Goal: Transaction & Acquisition: Subscribe to service/newsletter

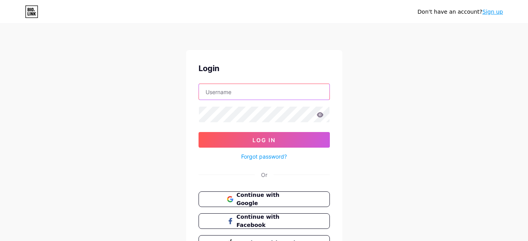
click at [239, 91] on input "text" at bounding box center [264, 92] width 131 height 16
click at [274, 201] on span "Continue with Google" at bounding box center [268, 199] width 65 height 17
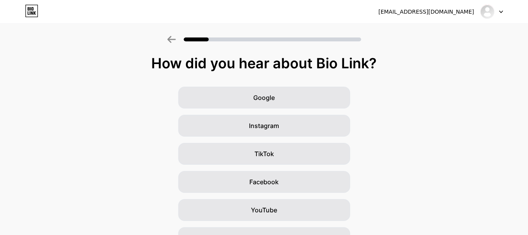
scroll to position [102, 0]
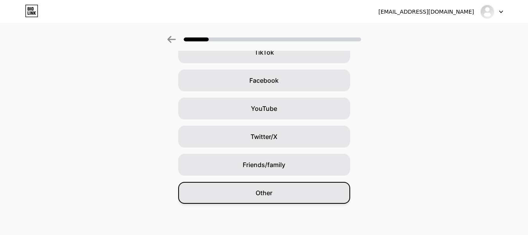
click at [300, 195] on div "Other" at bounding box center [264, 193] width 172 height 22
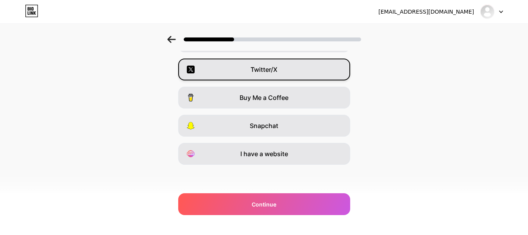
scroll to position [0, 0]
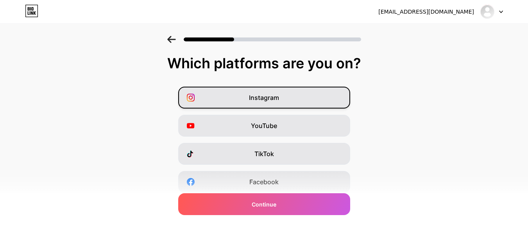
click at [285, 93] on div "Instagram" at bounding box center [264, 98] width 172 height 22
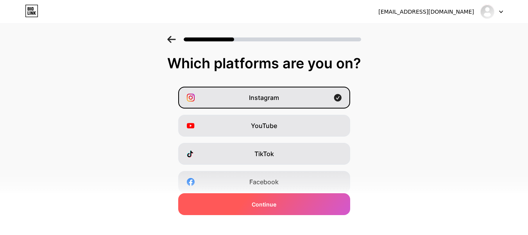
click at [281, 208] on div "Continue" at bounding box center [264, 205] width 172 height 22
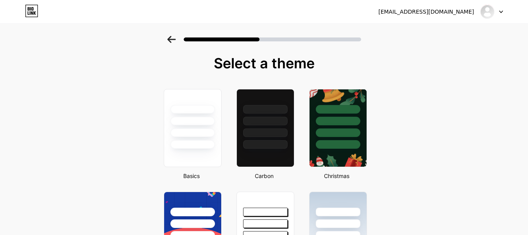
scroll to position [78, 0]
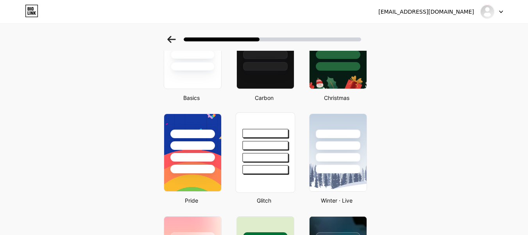
click at [285, 154] on div at bounding box center [265, 157] width 46 height 9
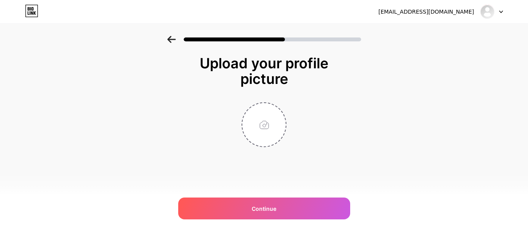
scroll to position [0, 0]
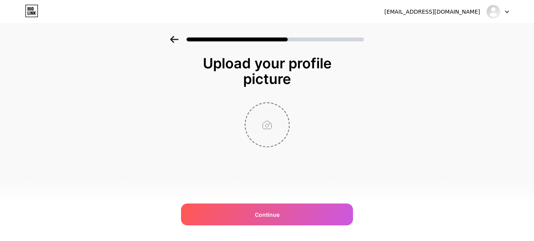
click at [266, 122] on input "file" at bounding box center [267, 124] width 43 height 43
type input "C:\fakepath\foto profil.jpg"
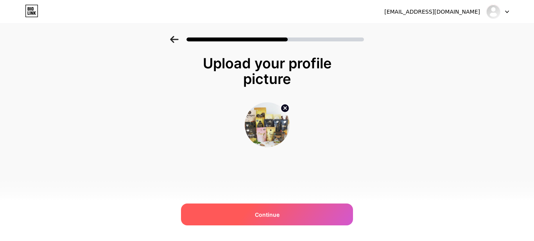
click at [279, 213] on span "Continue" at bounding box center [267, 215] width 25 height 8
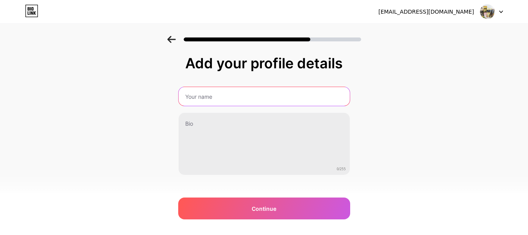
click at [275, 95] on input "text" at bounding box center [264, 96] width 171 height 19
type input "Raturatus_Official"
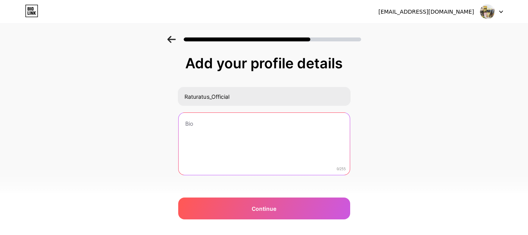
click at [251, 142] on textarea at bounding box center [264, 144] width 171 height 63
click at [249, 136] on textarea at bounding box center [264, 145] width 173 height 64
paste textarea "Feel Healthy & Happiness Everyday RatuRatus adalah Produsen Olahan Rempah dan H…"
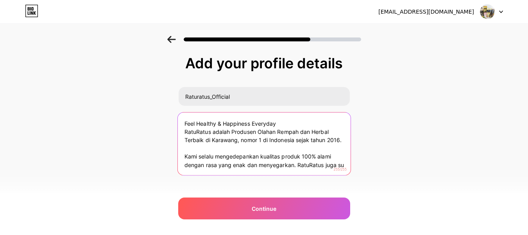
click at [286, 126] on textarea "Feel Healthy & Happiness Everyday RatuRatus adalah Produsen Olahan Rempah dan H…" at bounding box center [264, 145] width 173 height 64
drag, startPoint x: 188, startPoint y: 144, endPoint x: 313, endPoint y: 170, distance: 127.2
click at [313, 170] on textarea "Feel Healthy & Happiness Everyday RatuRatus adalah Produsen Olahan Rempah dan H…" at bounding box center [264, 145] width 173 height 64
click at [298, 146] on textarea "Feel Healthy & Happiness Everyday RatuRatus adalah Produsen Olahan Rempah dan H…" at bounding box center [264, 145] width 173 height 64
drag, startPoint x: 243, startPoint y: 140, endPoint x: 355, endPoint y: 186, distance: 121.3
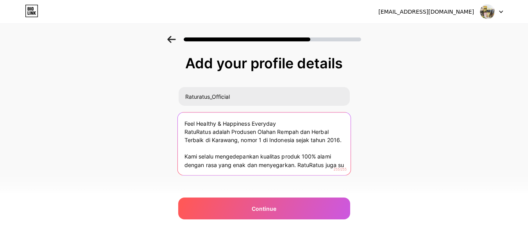
click at [355, 186] on div "Add your profile details Raturatus_Official Feel Healthy & Happiness Everyday R…" at bounding box center [264, 125] width 528 height 179
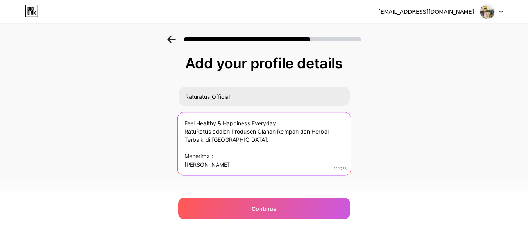
scroll to position [8, 0]
drag, startPoint x: 211, startPoint y: 174, endPoint x: 186, endPoint y: 158, distance: 29.6
click at [186, 158] on textarea "Feel Healthy & Happiness Everyday RatuRatus adalah Produsen Olahan Rempah dan H…" at bounding box center [264, 144] width 173 height 64
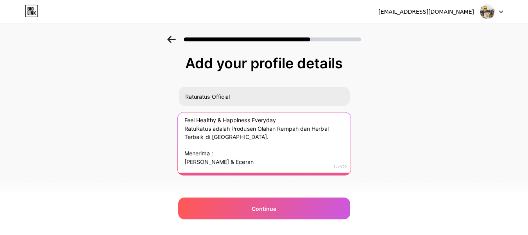
click at [291, 122] on textarea "Feel Healthy & Happiness Everyday RatuRatus adalah Produsen Olahan Rempah dan H…" at bounding box center [264, 141] width 173 height 64
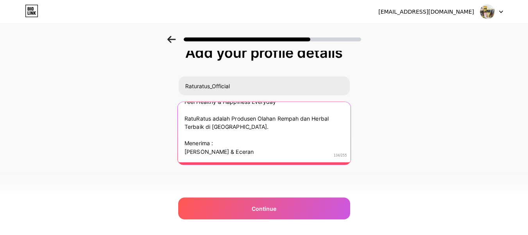
scroll to position [0, 0]
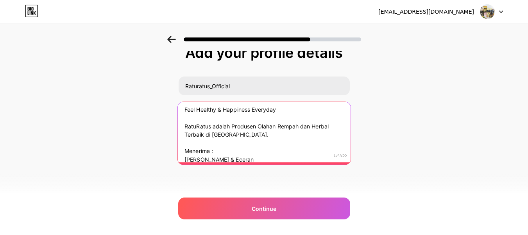
drag, startPoint x: 286, startPoint y: 111, endPoint x: 117, endPoint y: 99, distance: 169.3
click at [117, 99] on div "Add your profile details Raturatus_Official Feel Healthy & Happiness Everyday R…" at bounding box center [264, 114] width 528 height 179
paste textarea "𝐅𝐞𝐞𝐥 𝐇𝐞𝐚𝐥𝐭𝐡𝐲 & 𝐇𝐚𝐩𝐩𝐢𝐧𝐞𝐬𝐬 𝐄𝐯𝐞𝐫𝐲𝐝𝐚𝐲"
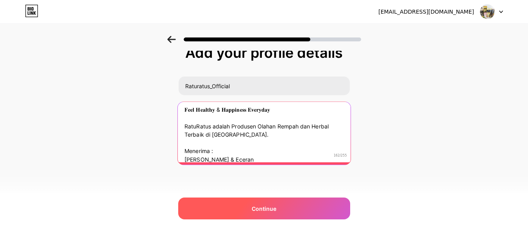
type textarea "𝐅𝐞𝐞𝐥 𝐇𝐞𝐚𝐥𝐭𝐡𝐲 & 𝐇𝐚𝐩𝐩𝐢𝐧𝐞𝐬𝐬 𝐄𝐯𝐞𝐫𝐲𝐝𝐚𝐲 RatuRatus adalah Produsen Olahan Rempah dan H…"
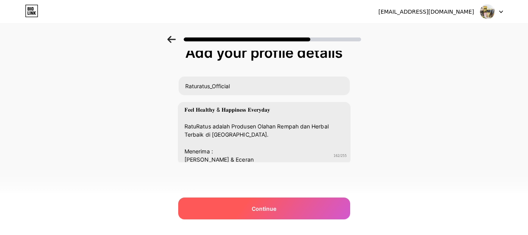
click at [261, 208] on span "Continue" at bounding box center [264, 209] width 25 height 8
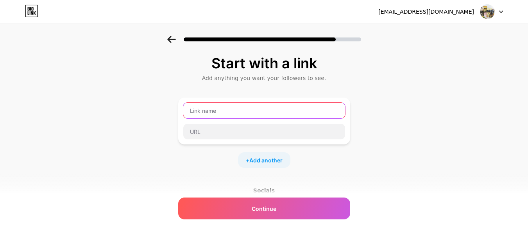
click at [258, 108] on input "text" at bounding box center [264, 111] width 162 height 16
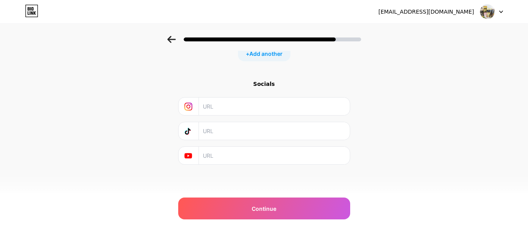
click at [259, 106] on input "text" at bounding box center [274, 107] width 142 height 18
click at [251, 108] on input "text" at bounding box center [274, 107] width 142 height 18
paste input "https://www.tiktok.com/@raturatusofficial"
type input "https://www.tiktok.com/@raturatusofficial"
click at [249, 133] on input "text" at bounding box center [274, 131] width 142 height 18
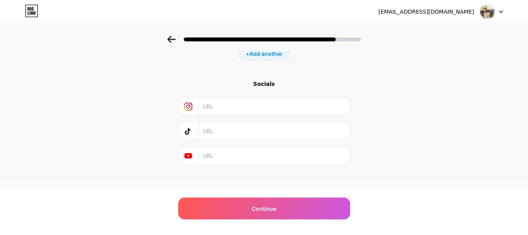
paste input "https://www.tiktok.com/@raturatusofficial"
type input "https://www.tiktok.com/@raturatusofficial"
drag, startPoint x: 400, startPoint y: 129, endPoint x: 366, endPoint y: 140, distance: 35.5
click at [400, 129] on div "Start with a link Add anything you want your followers to see. + Add another So…" at bounding box center [264, 66] width 528 height 275
click at [309, 156] on input "text" at bounding box center [274, 156] width 142 height 18
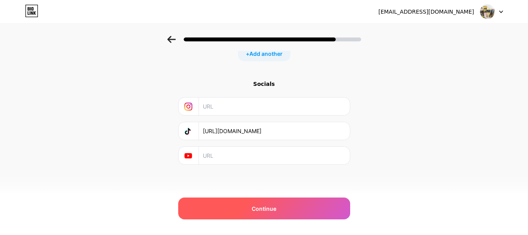
click at [263, 208] on span "Continue" at bounding box center [264, 209] width 25 height 8
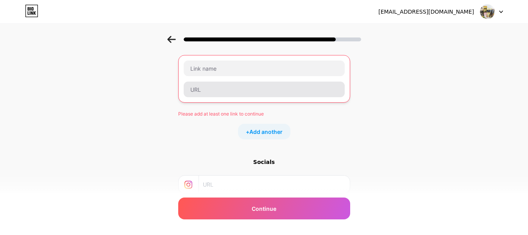
scroll to position [4, 0]
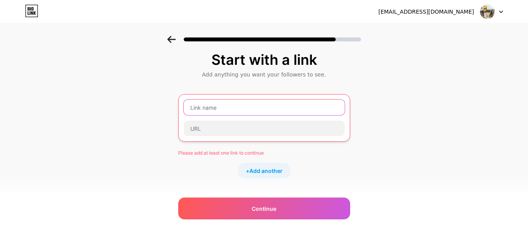
click at [274, 106] on input "text" at bounding box center [264, 108] width 161 height 16
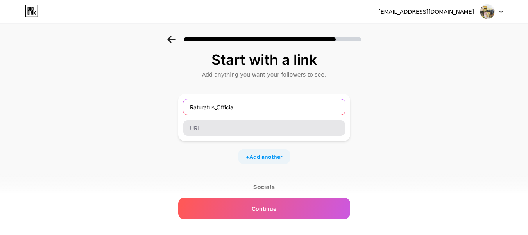
type input "Raturatus_Official"
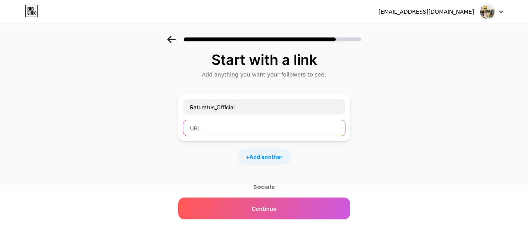
click at [281, 131] on input "text" at bounding box center [264, 128] width 162 height 16
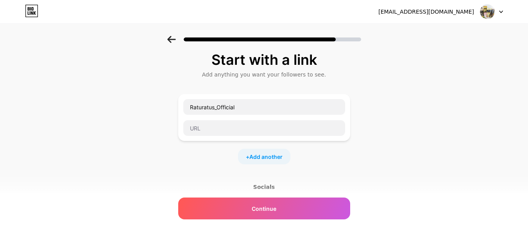
click at [381, 127] on div "Start with a link Add anything you want your followers to see. Raturatus_Offici…" at bounding box center [264, 169] width 528 height 275
click at [266, 158] on span "Add another" at bounding box center [265, 157] width 33 height 8
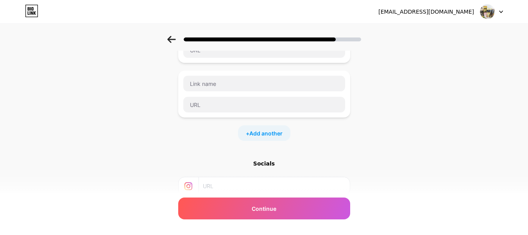
scroll to position [43, 0]
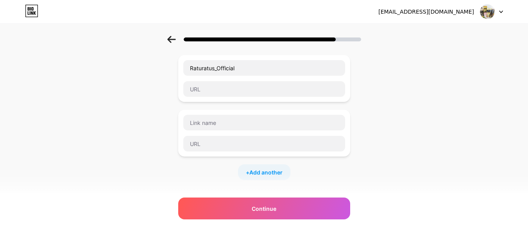
click at [349, 115] on div at bounding box center [264, 133] width 172 height 47
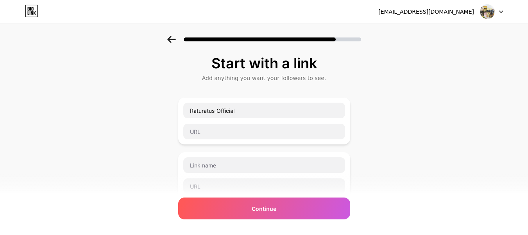
scroll to position [39, 0]
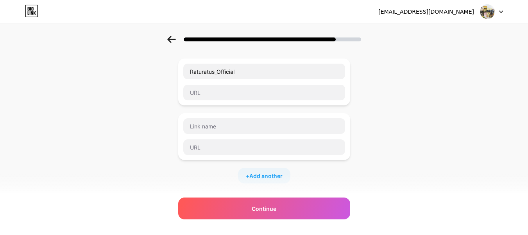
click at [237, 114] on div at bounding box center [264, 136] width 172 height 47
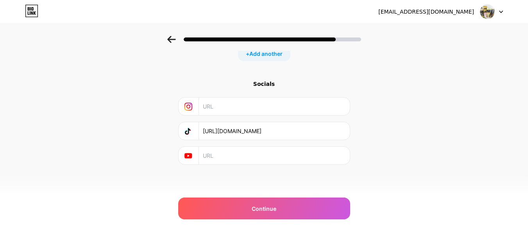
scroll to position [0, 0]
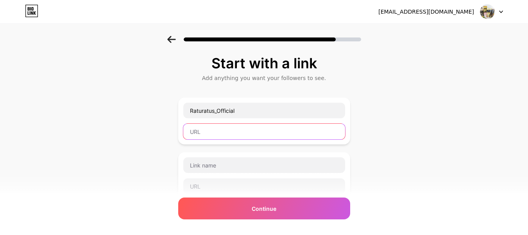
click at [230, 131] on input "text" at bounding box center [264, 132] width 162 height 16
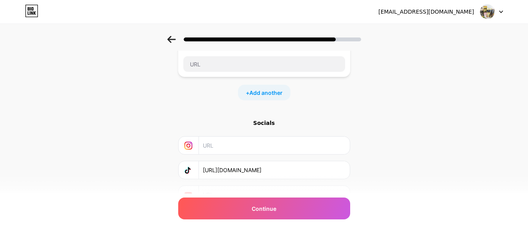
scroll to position [83, 0]
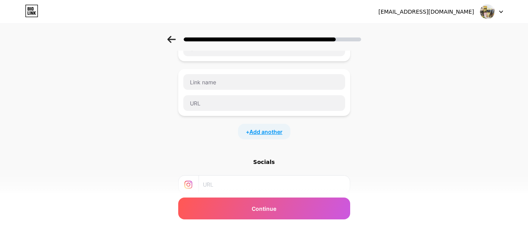
click at [268, 129] on span "Add another" at bounding box center [265, 132] width 33 height 8
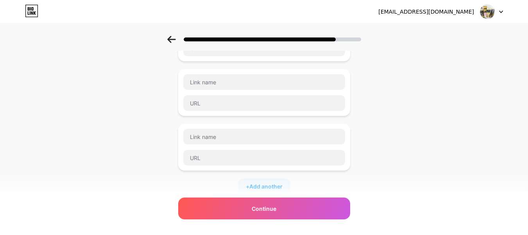
scroll to position [0, 0]
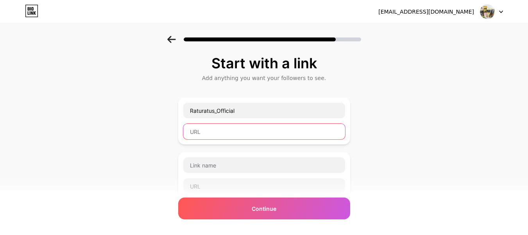
drag, startPoint x: 248, startPoint y: 128, endPoint x: 256, endPoint y: 122, distance: 9.9
click at [254, 124] on div at bounding box center [264, 132] width 163 height 16
click at [295, 90] on div "Start with a link Add anything you want your followers to see. Raturatus_Offici…" at bounding box center [264, 219] width 172 height 326
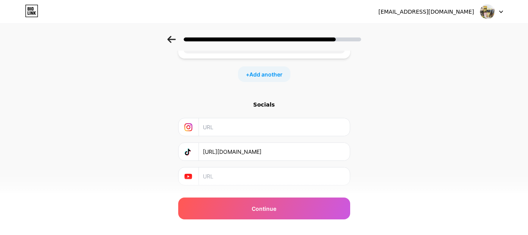
scroll to position [216, 0]
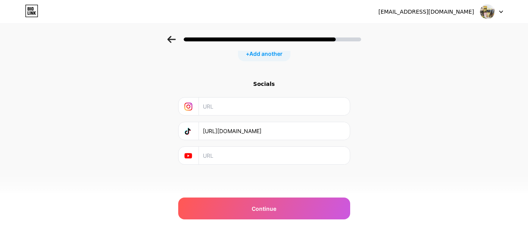
click at [266, 144] on div "Socials https://www.tiktok.com/@raturatusofficial" at bounding box center [264, 122] width 172 height 85
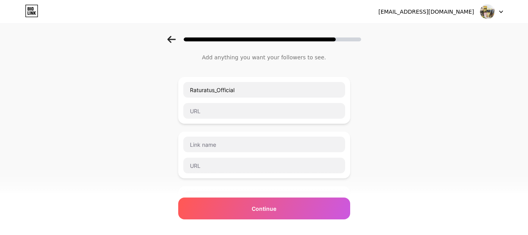
scroll to position [0, 0]
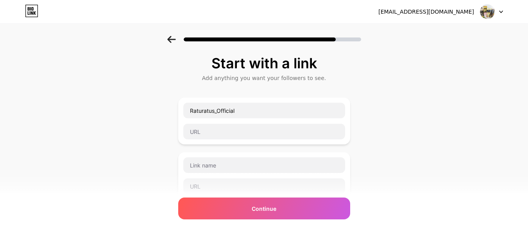
click at [170, 38] on icon at bounding box center [171, 39] width 9 height 7
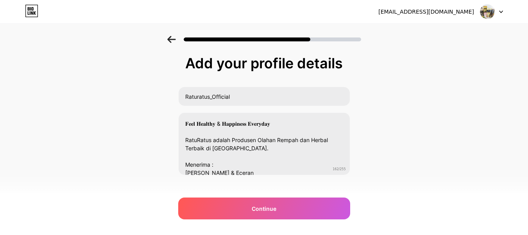
scroll to position [11, 0]
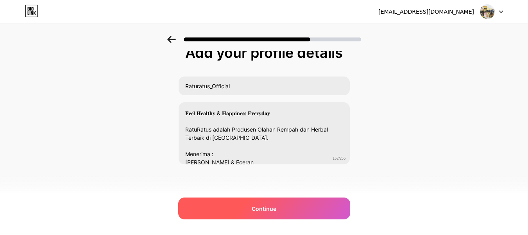
click at [282, 203] on div "Continue" at bounding box center [264, 209] width 172 height 22
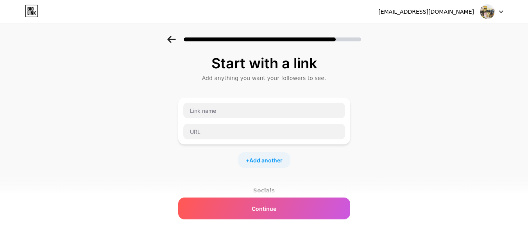
scroll to position [107, 0]
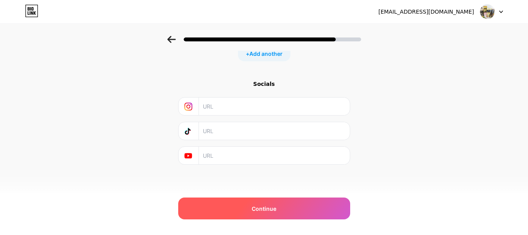
click at [278, 215] on div "Continue" at bounding box center [264, 209] width 172 height 22
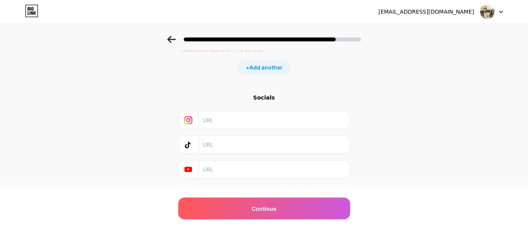
scroll to position [0, 0]
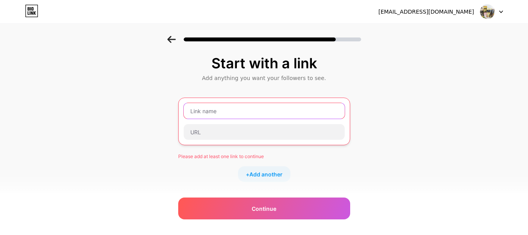
click at [249, 114] on input "text" at bounding box center [264, 111] width 161 height 16
paste input "https://www.tiktok.com/@raturatusofficial"
type input "https://www.tiktok.com/@raturatusofficial"
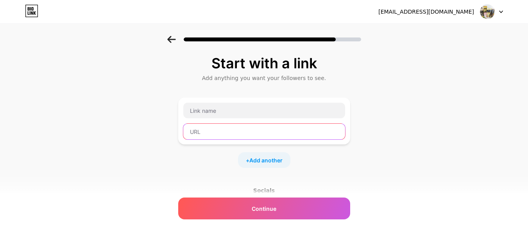
click at [258, 133] on input "text" at bounding box center [264, 132] width 162 height 16
paste input "https://www.tiktok.com/@raturatusofficial"
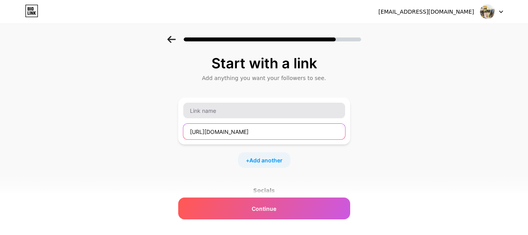
type input "https://www.tiktok.com/@raturatusofficial"
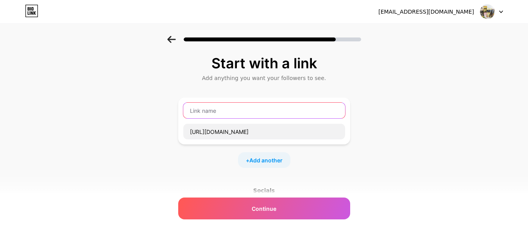
click at [273, 115] on input "text" at bounding box center [264, 111] width 162 height 16
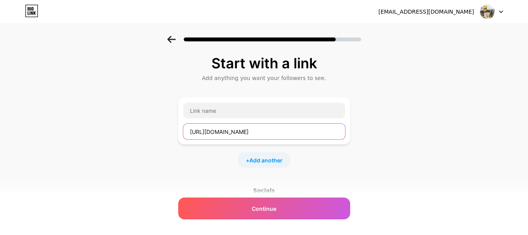
click at [307, 135] on input "https://www.tiktok.com/@raturatusofficial" at bounding box center [264, 132] width 162 height 16
click at [176, 38] on icon at bounding box center [171, 39] width 9 height 7
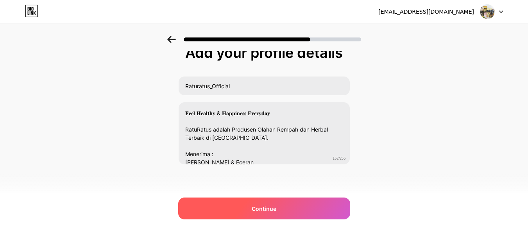
click at [268, 215] on div "Continue" at bounding box center [264, 209] width 172 height 22
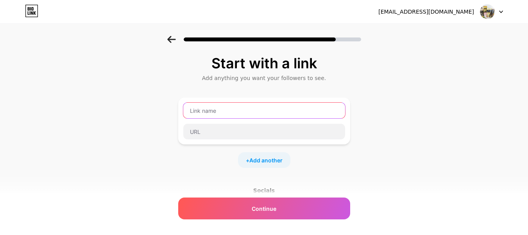
click at [289, 109] on input "text" at bounding box center [264, 111] width 162 height 16
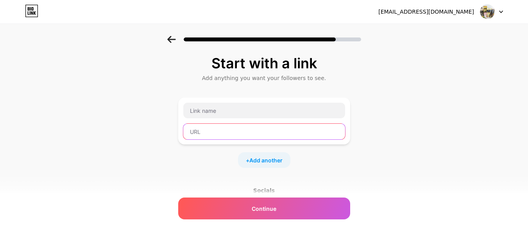
click at [252, 133] on input "text" at bounding box center [264, 132] width 162 height 16
paste input "https://www.tiktok.com/@raturatusofficial"
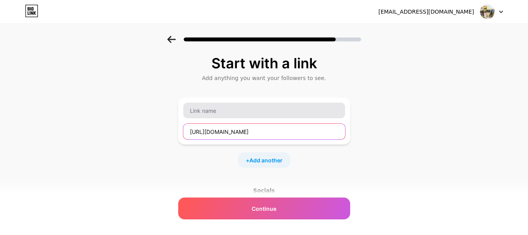
type input "https://www.tiktok.com/@raturatusofficial"
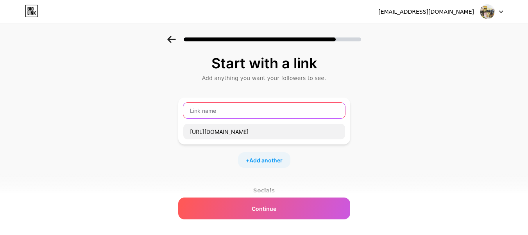
click at [258, 112] on input "text" at bounding box center [264, 111] width 162 height 16
type input "r"
type input "R"
type input "TikTok"
click at [371, 95] on div "Start with a link Add anything you want your followers to see. TikTok https://w…" at bounding box center [264, 173] width 528 height 275
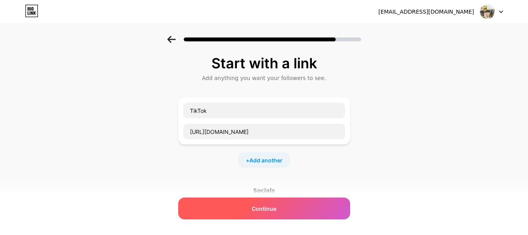
click at [271, 219] on div "Continue" at bounding box center [264, 209] width 172 height 22
click at [274, 212] on span "Continue" at bounding box center [264, 209] width 25 height 8
click at [268, 199] on div "Continue" at bounding box center [264, 209] width 172 height 22
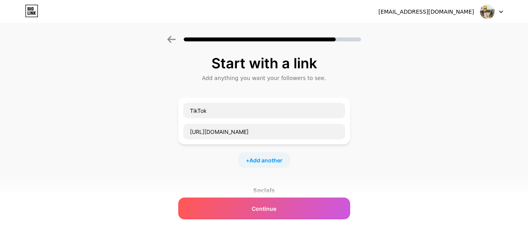
scroll to position [107, 0]
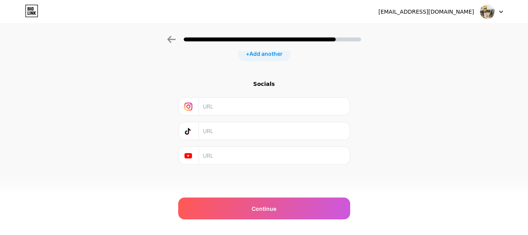
click at [269, 140] on input "text" at bounding box center [274, 131] width 142 height 18
paste input "https://www.tiktok.com/@raturatusofficial"
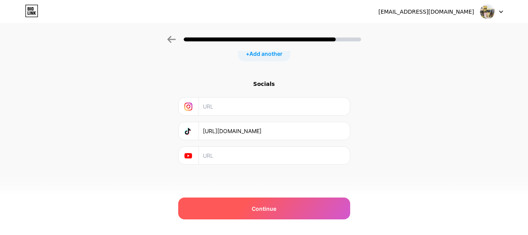
type input "https://www.tiktok.com/@raturatusofficial"
click at [292, 212] on div "Continue" at bounding box center [264, 209] width 172 height 22
click at [292, 208] on div "Continue" at bounding box center [264, 209] width 172 height 22
click at [292, 206] on div "Continue" at bounding box center [264, 209] width 172 height 22
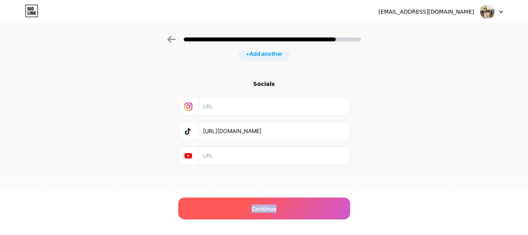
click at [292, 206] on div "Continue" at bounding box center [264, 209] width 172 height 22
click at [300, 206] on div "Continue" at bounding box center [264, 209] width 172 height 22
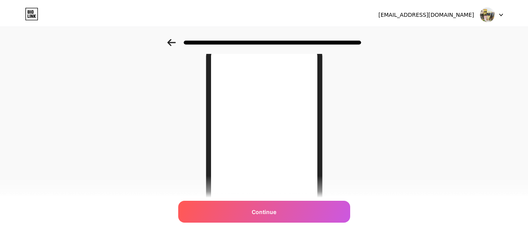
scroll to position [0, 0]
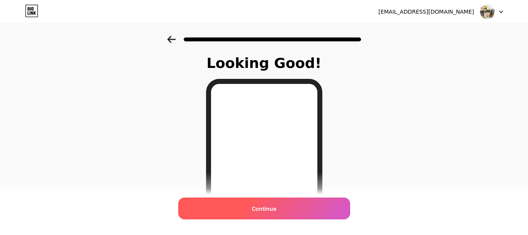
click at [290, 207] on div "Continue" at bounding box center [264, 209] width 172 height 22
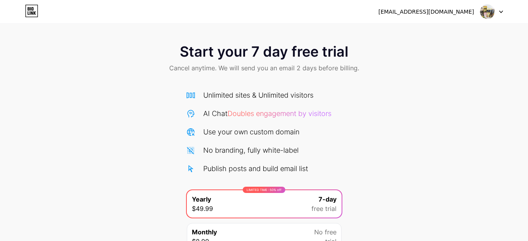
scroll to position [74, 0]
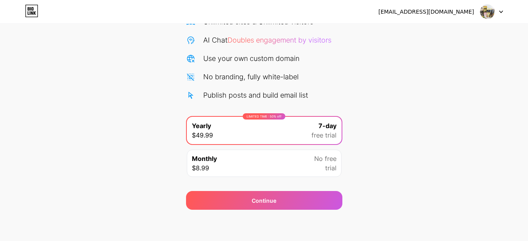
click at [282, 158] on div "Monthly $8.99 No free trial" at bounding box center [264, 163] width 155 height 27
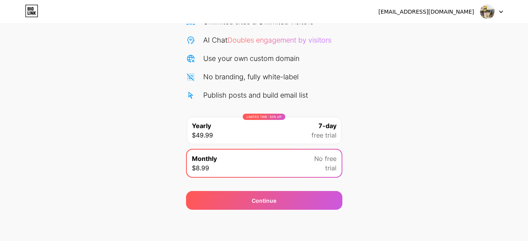
click at [362, 98] on div "Start your 7 day free trial Cancel anytime. We will send you an email 2 days be…" at bounding box center [264, 86] width 528 height 248
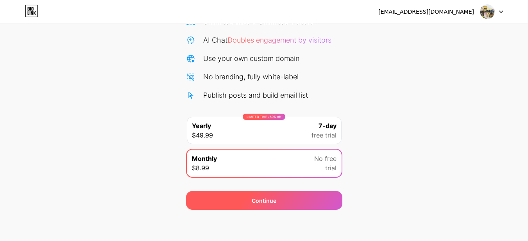
click at [309, 203] on div "Continue" at bounding box center [264, 200] width 156 height 19
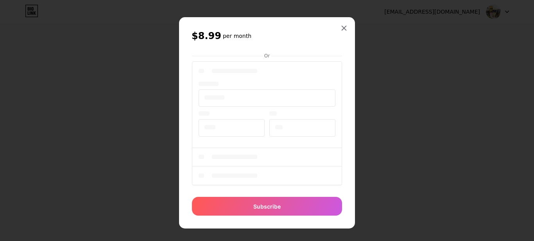
click at [348, 89] on div "$8.99 per month Or Subscribe" at bounding box center [267, 123] width 176 height 212
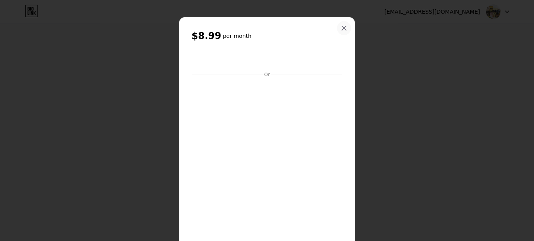
click at [337, 29] on div at bounding box center [344, 28] width 14 height 14
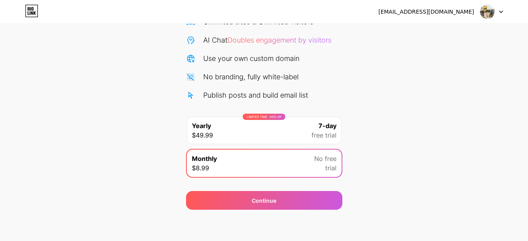
click at [319, 130] on span "7-day" at bounding box center [328, 125] width 18 height 9
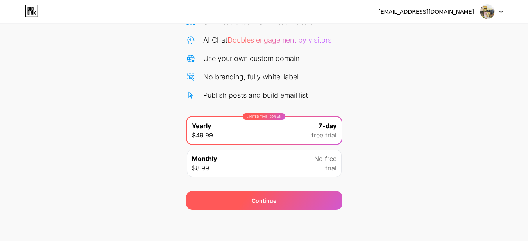
click at [295, 199] on div "Continue" at bounding box center [264, 200] width 156 height 19
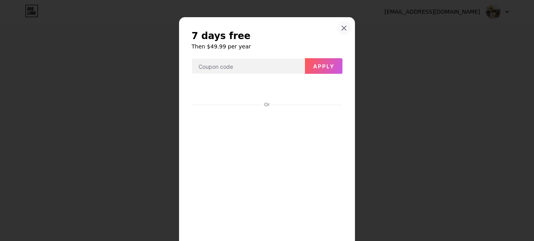
click at [340, 24] on div at bounding box center [344, 28] width 14 height 14
